Goal: Task Accomplishment & Management: Manage account settings

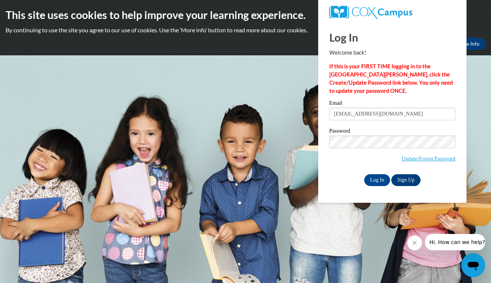
type input "[EMAIL_ADDRESS][DOMAIN_NAME]"
click at [376, 178] on input "Log In" at bounding box center [377, 180] width 26 height 12
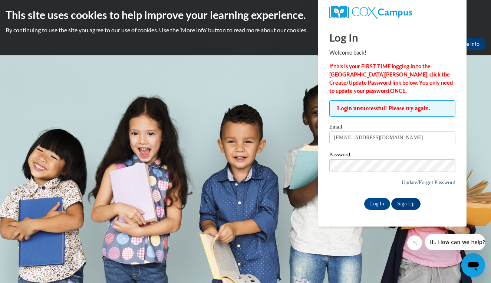
click at [420, 183] on link "Update/Forgot Password" at bounding box center [429, 182] width 54 height 6
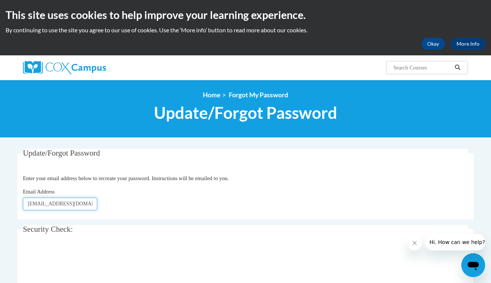
type input "[EMAIL_ADDRESS][DOMAIN_NAME]"
click button "Refresh captcha" at bounding box center [0, 0] width 0 height 0
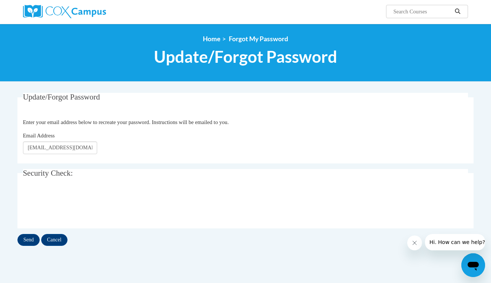
scroll to position [65, 0]
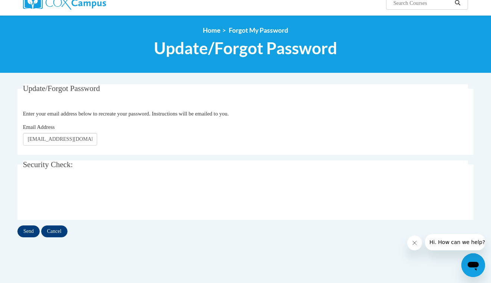
click at [32, 232] on input "Send" at bounding box center [28, 231] width 22 height 12
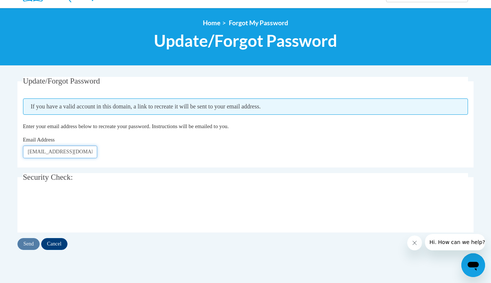
scroll to position [99, 0]
